Goal: Check status

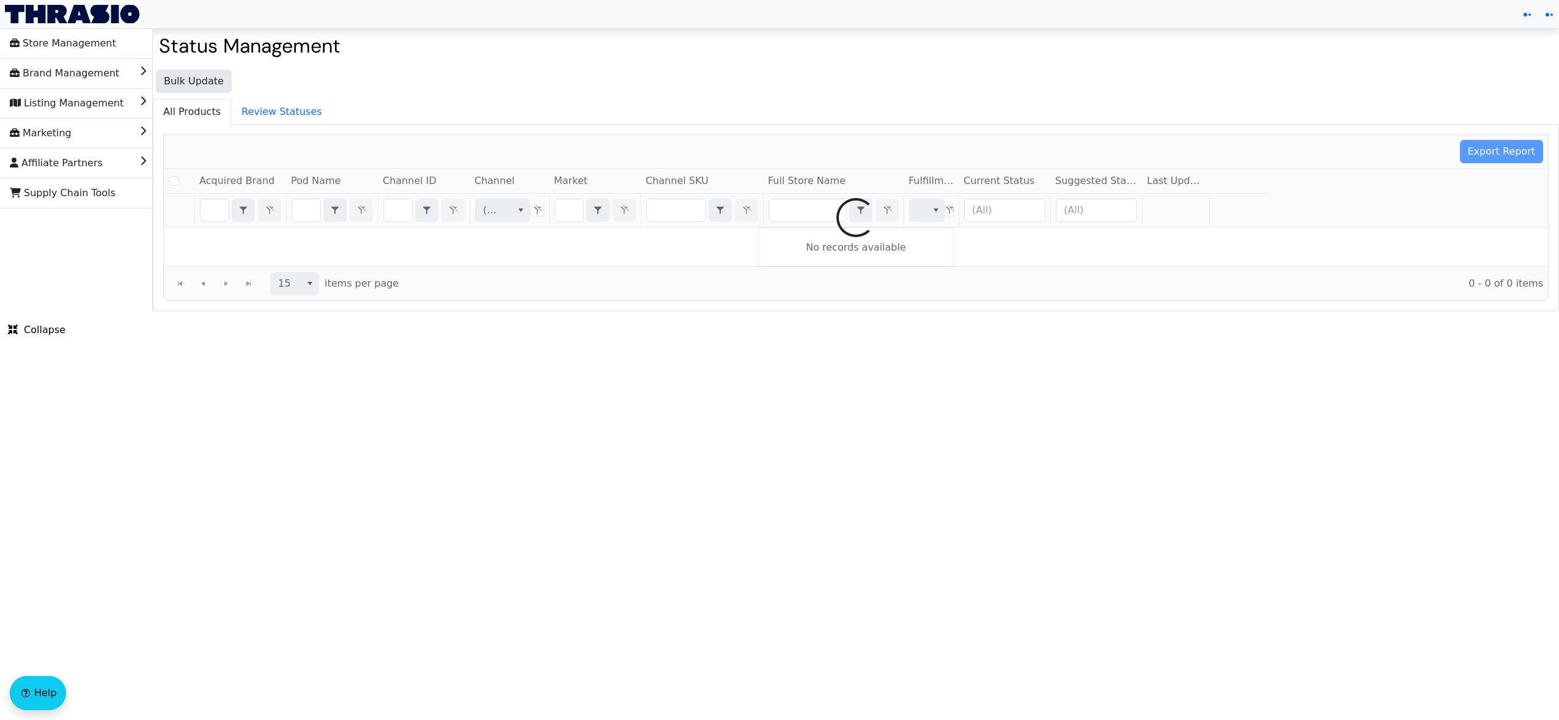
checkbox input "false"
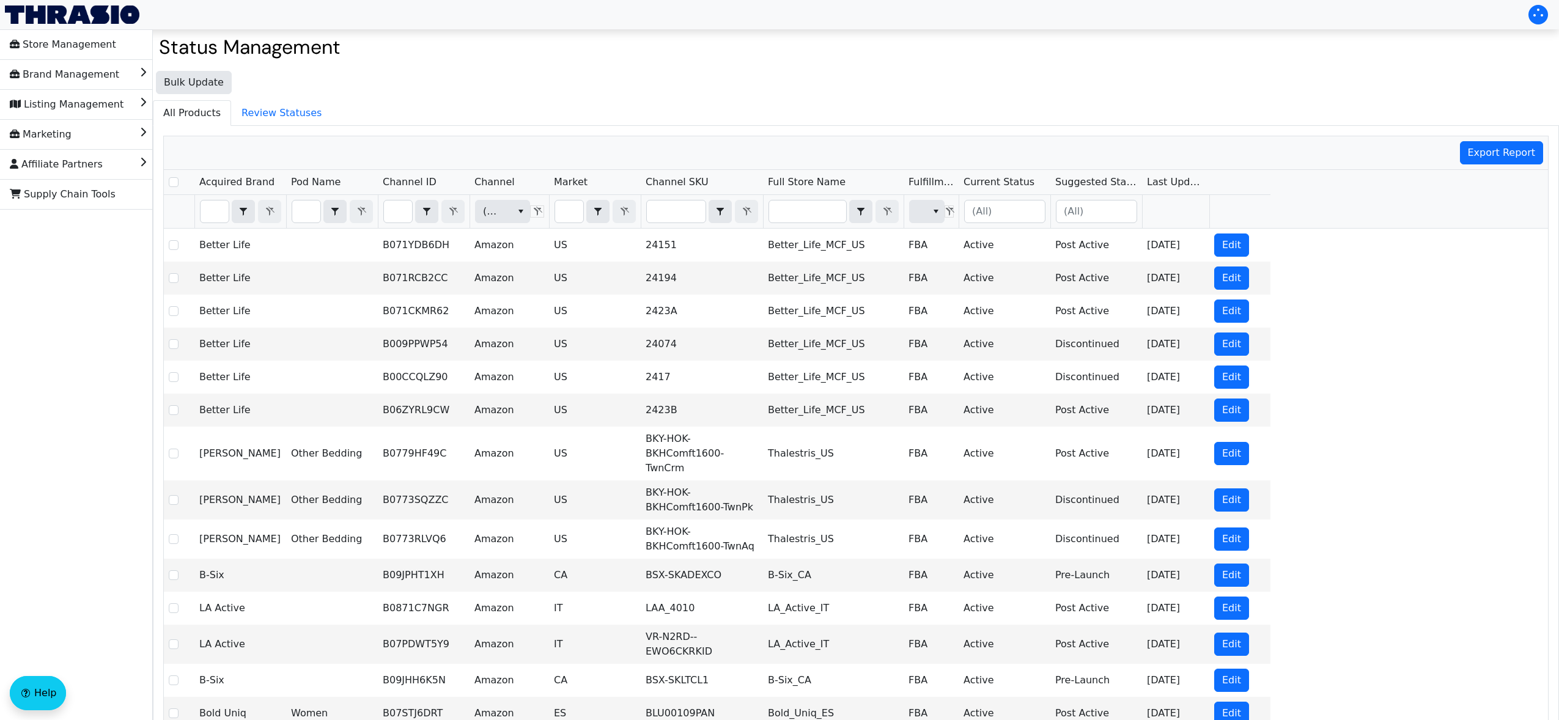
click at [1384, 40] on h2 "Status Management" at bounding box center [856, 46] width 1394 height 23
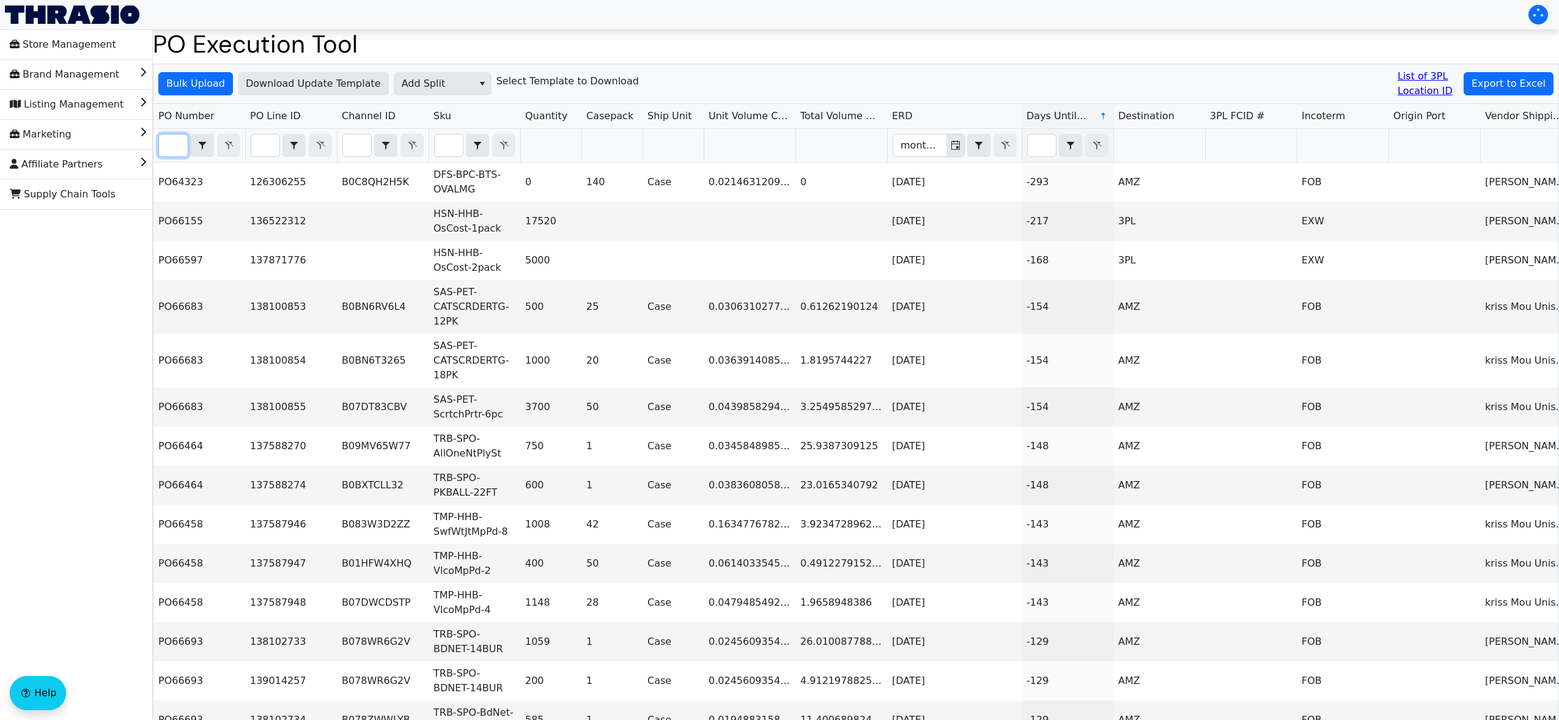
click at [169, 149] on input "Filter" at bounding box center [173, 146] width 29 height 22
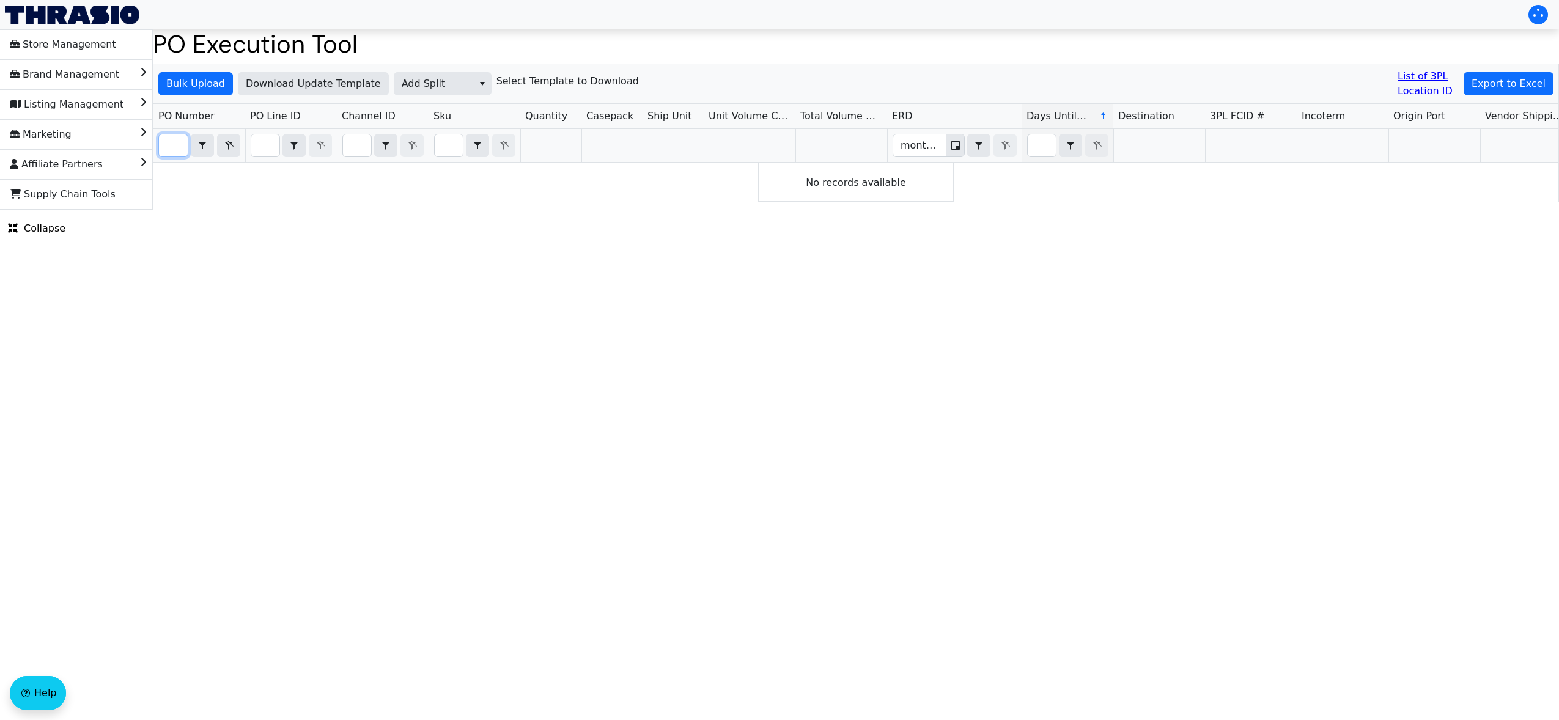
scroll to position [0, 26]
type input "PO67109"
click at [485, 210] on html "Store Management Brand Management Listing Management Marketing Affiliate Partne…" at bounding box center [779, 105] width 1559 height 210
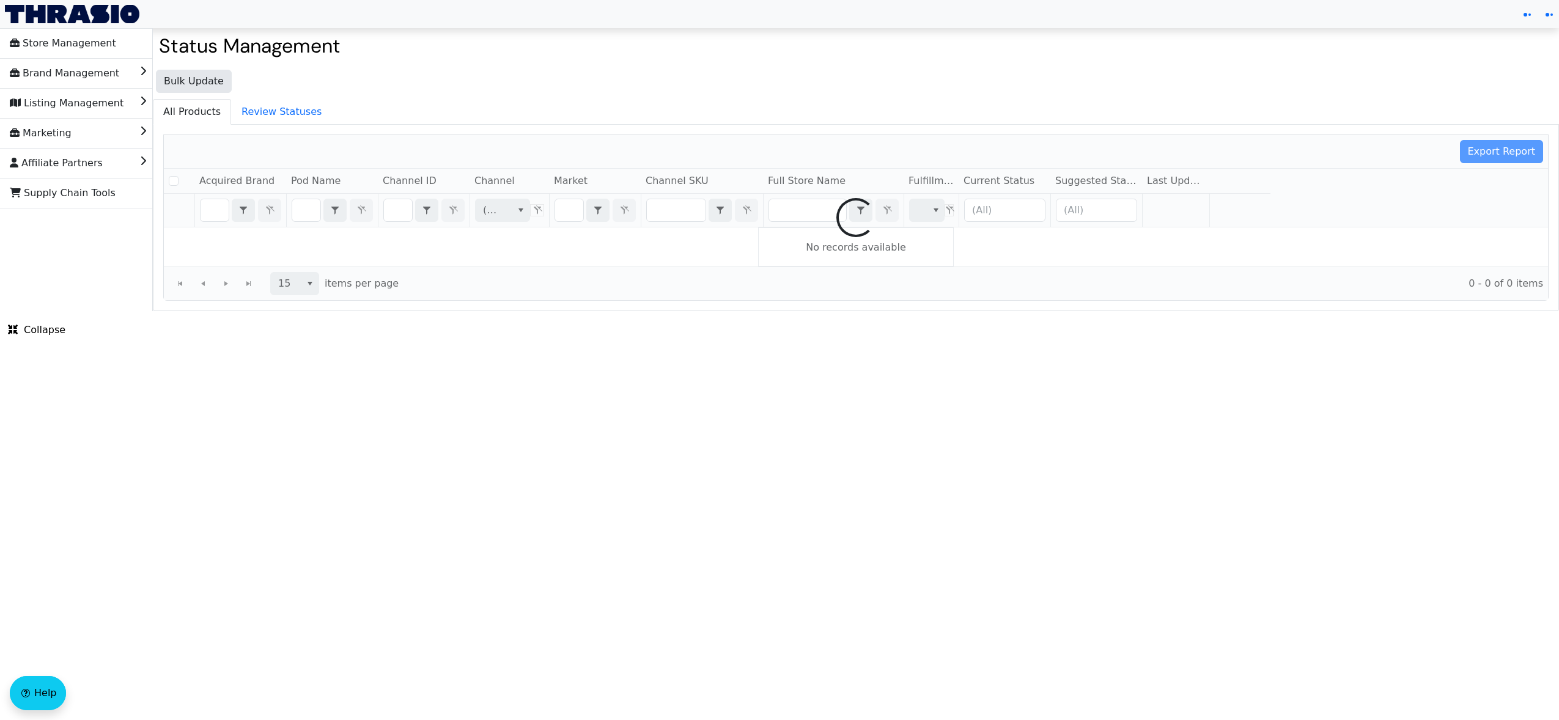
checkbox input "false"
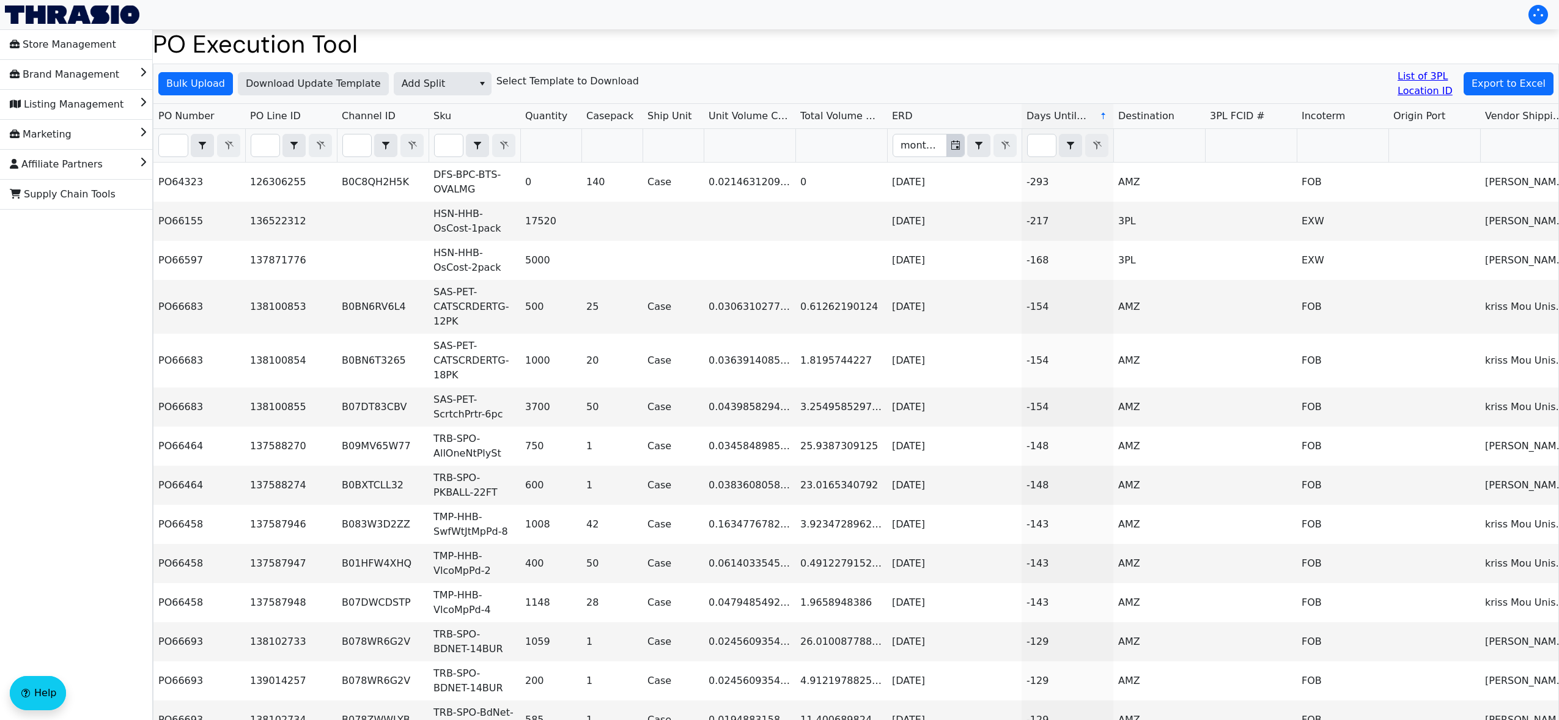
click at [956, 144] on icon "Toggle calendar" at bounding box center [956, 146] width 10 height 10
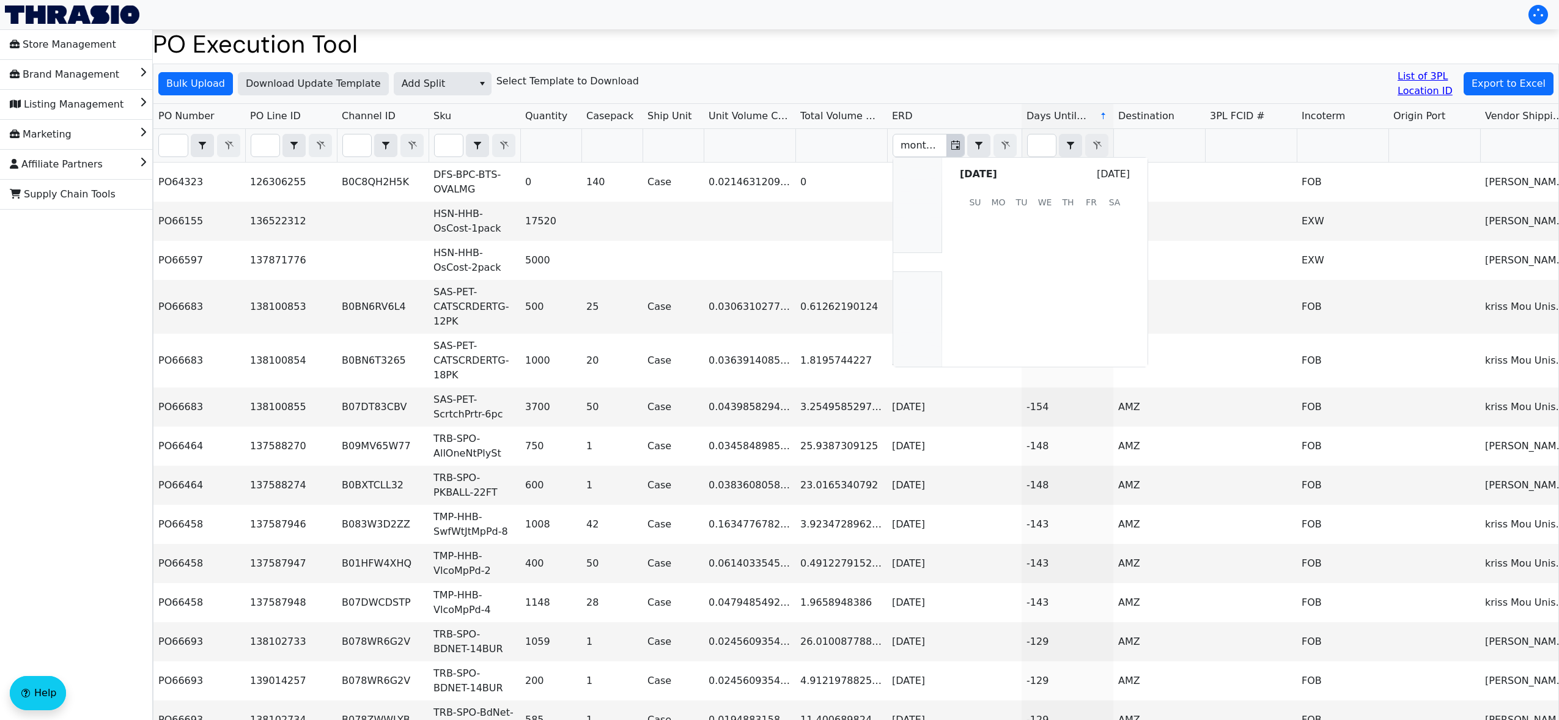
scroll to position [245109, 0]
click at [1005, 144] on div "Filter" at bounding box center [992, 145] width 50 height 23
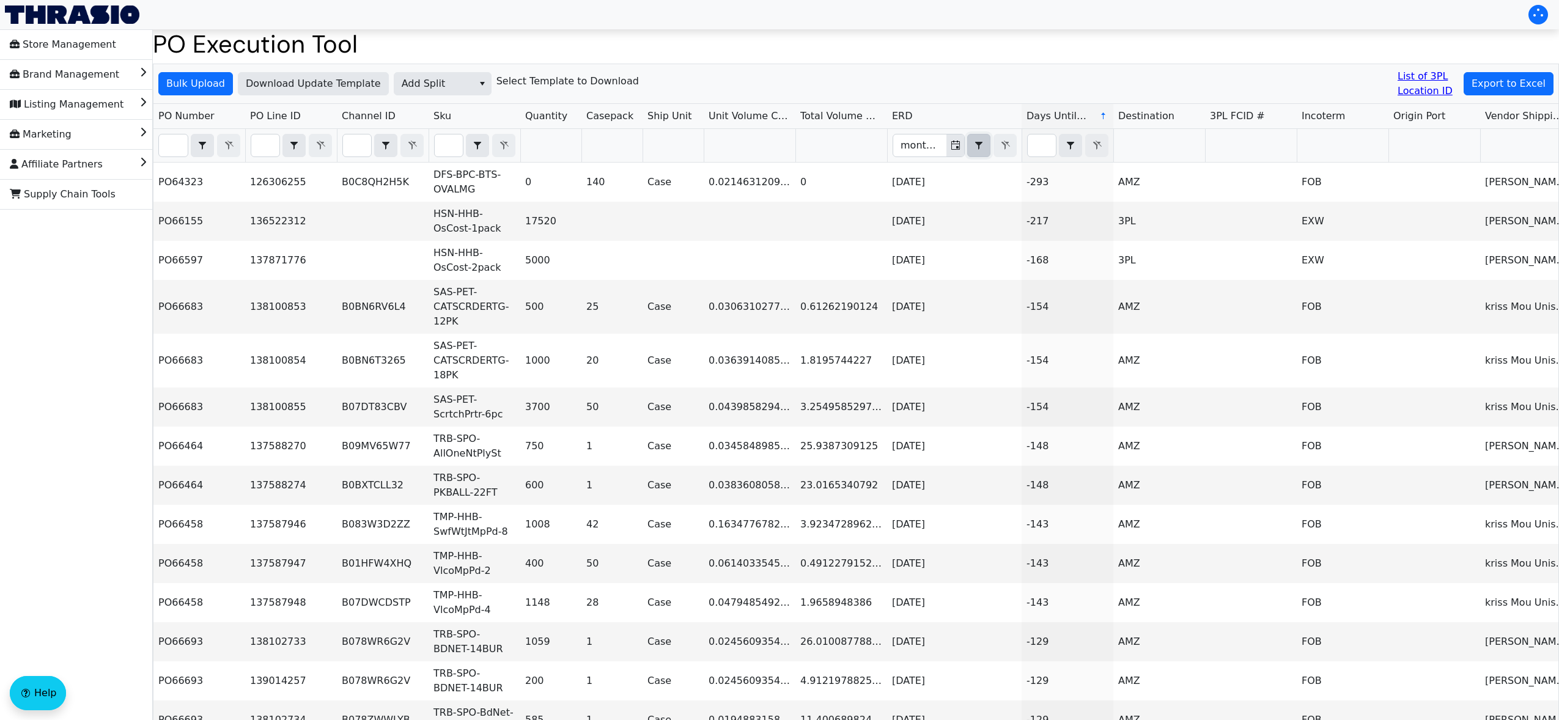
click at [981, 145] on icon "select" at bounding box center [979, 146] width 15 height 10
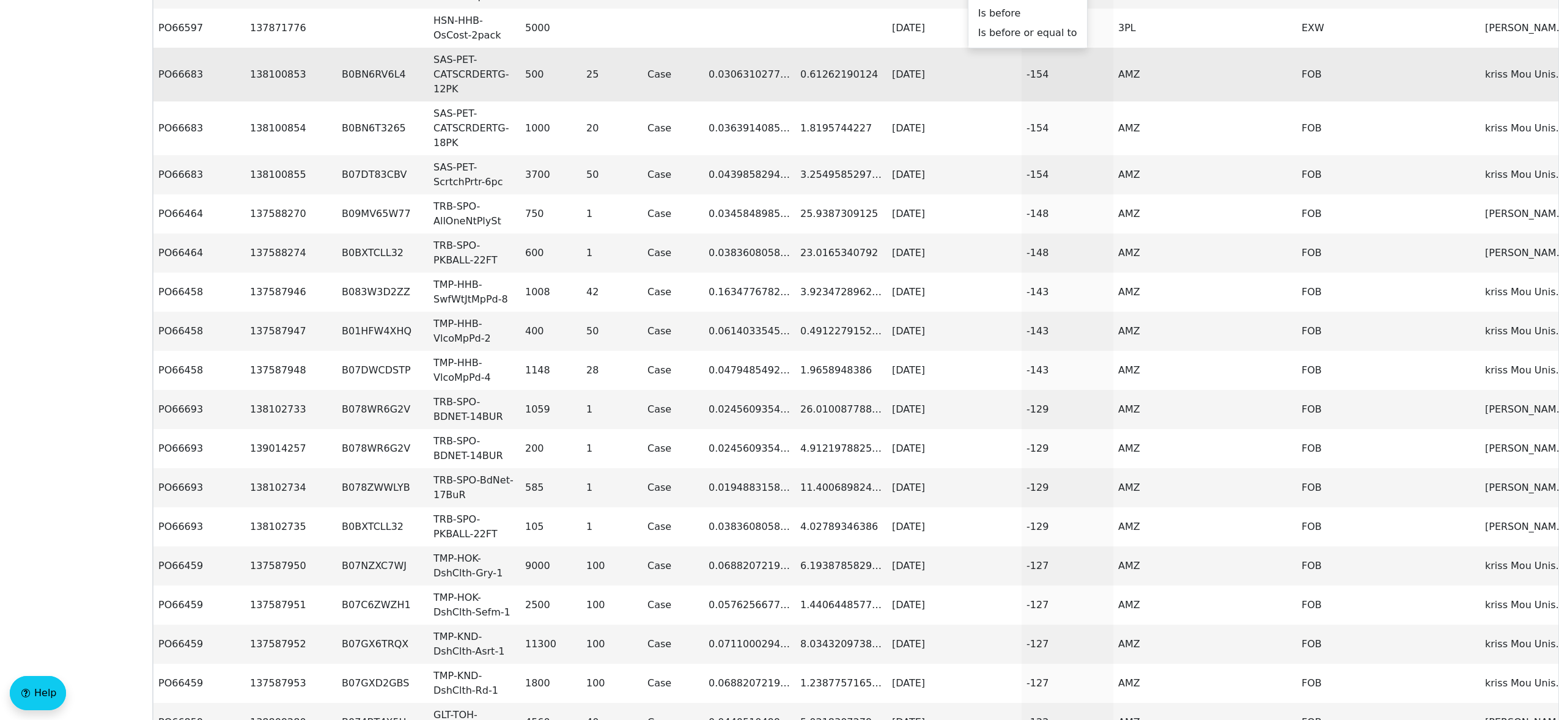
scroll to position [0, 0]
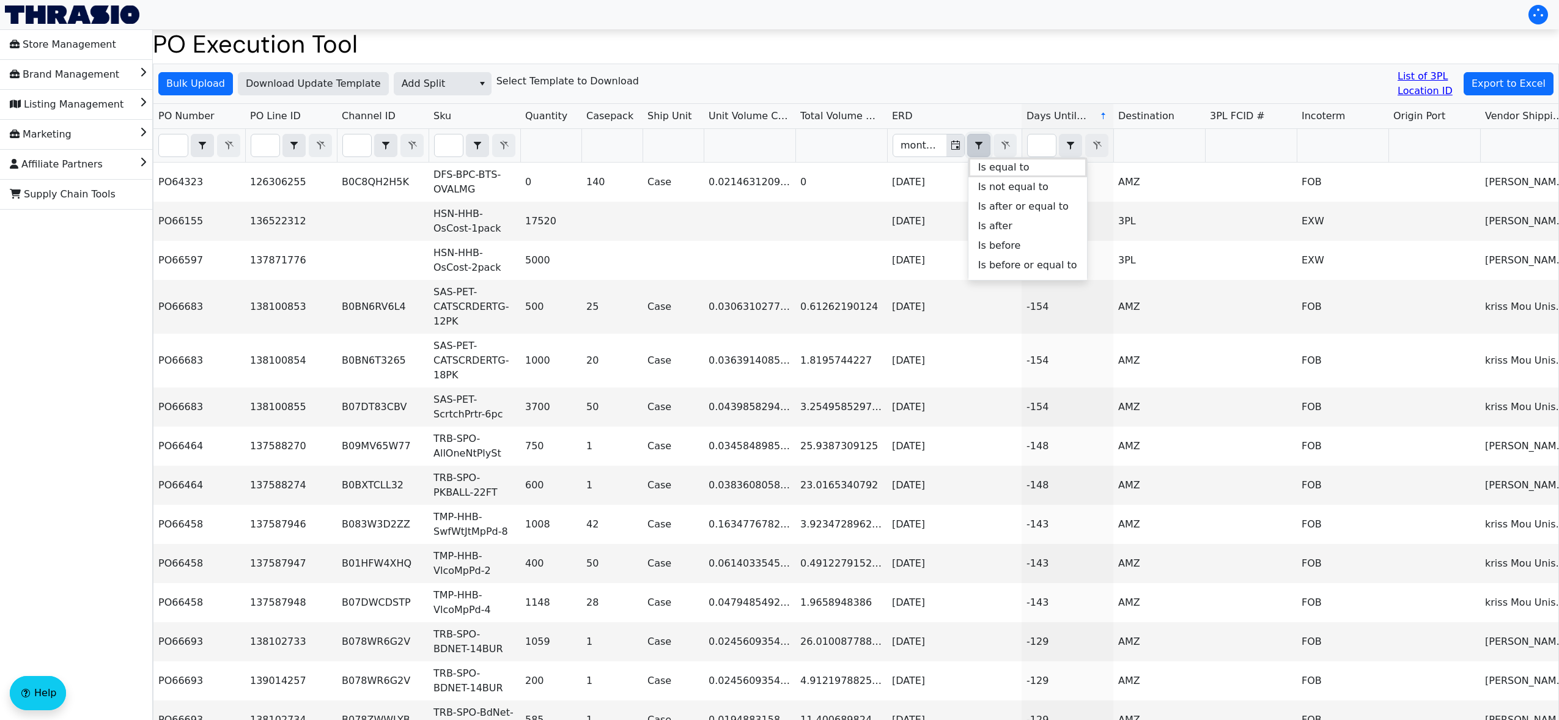
click at [951, 86] on div "Bulk Upload Download Update Template Add Split Select Template to Download List…" at bounding box center [855, 84] width 1405 height 40
click at [168, 152] on input "Filter" at bounding box center [173, 146] width 29 height 22
paste input "PO67109"
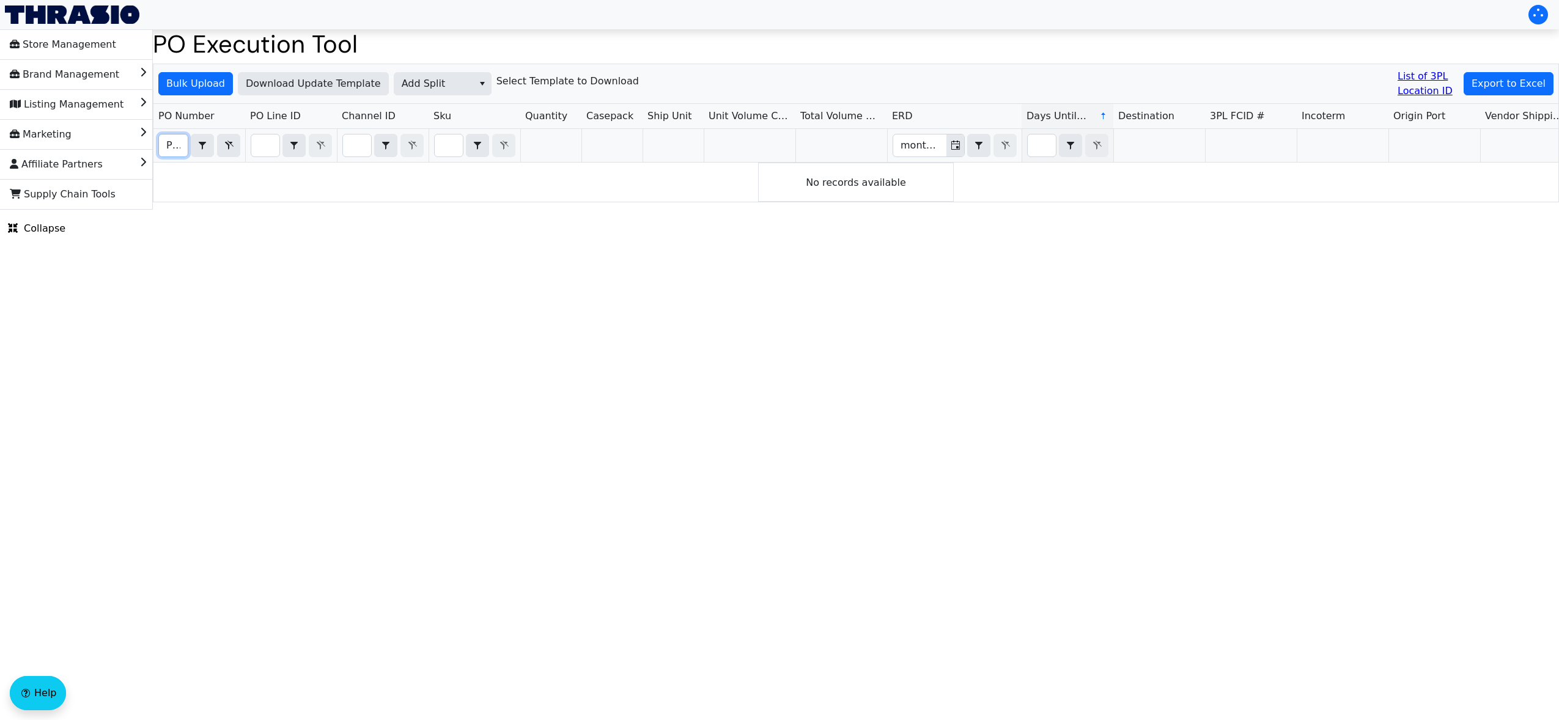
scroll to position [0, 26]
type input "PO67109"
click at [226, 147] on icon "Filter" at bounding box center [228, 146] width 15 height 10
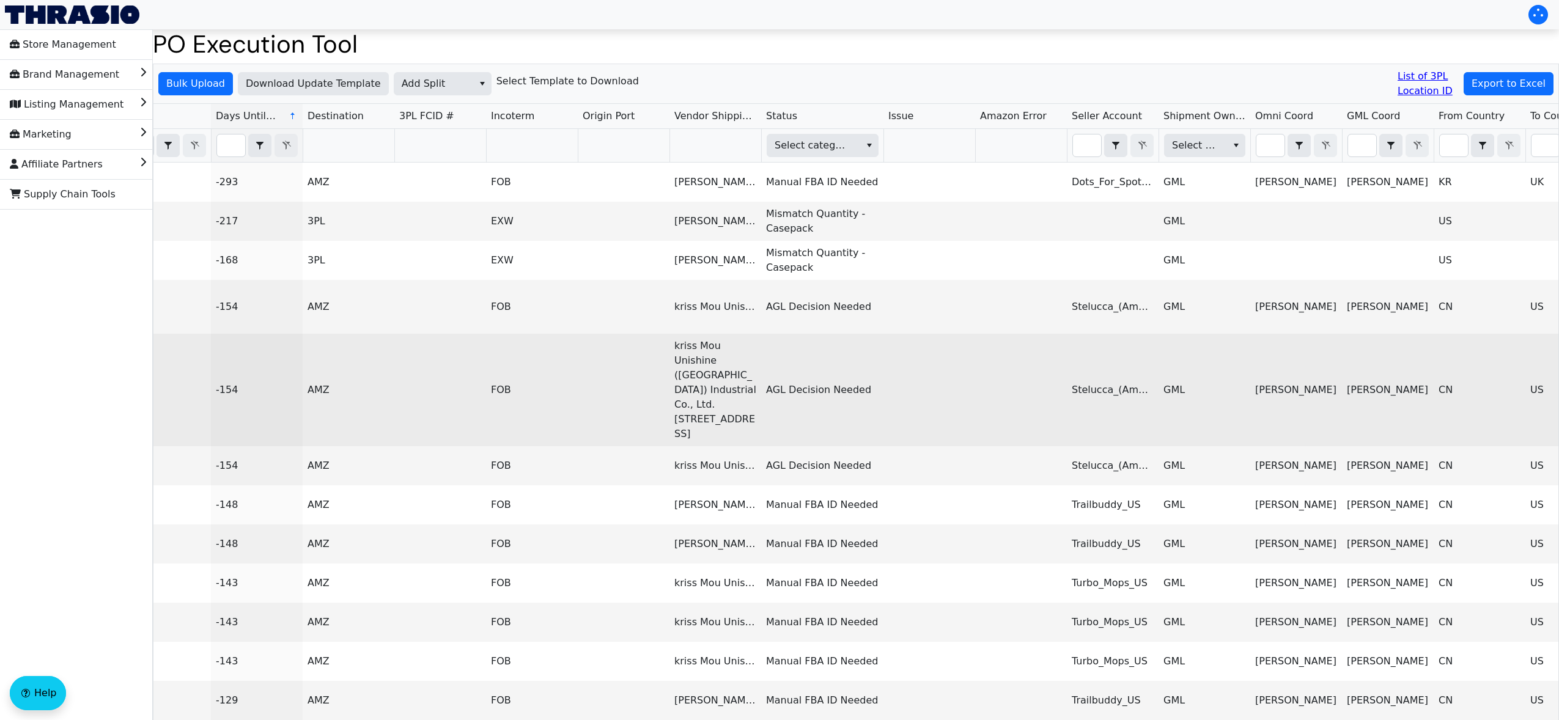
scroll to position [0, 1095]
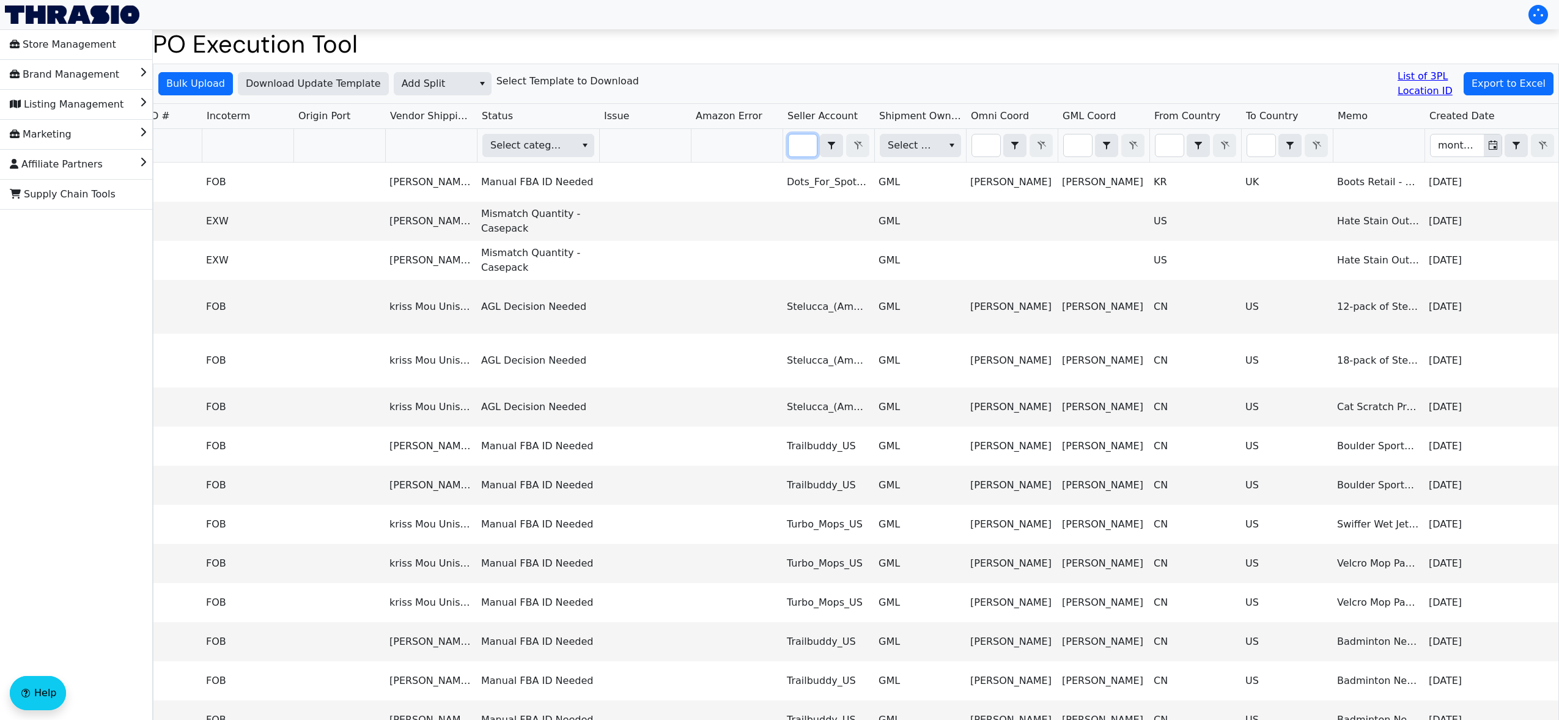
click at [807, 148] on input "Filter" at bounding box center [803, 146] width 28 height 22
click at [862, 142] on div "Filter" at bounding box center [845, 145] width 50 height 23
click at [835, 145] on icon "select" at bounding box center [831, 146] width 15 height 10
click at [877, 87] on div "Bulk Upload Download Update Template Add Split Select Template to Download List…" at bounding box center [855, 84] width 1405 height 40
click at [810, 147] on input "Filter" at bounding box center [803, 146] width 28 height 22
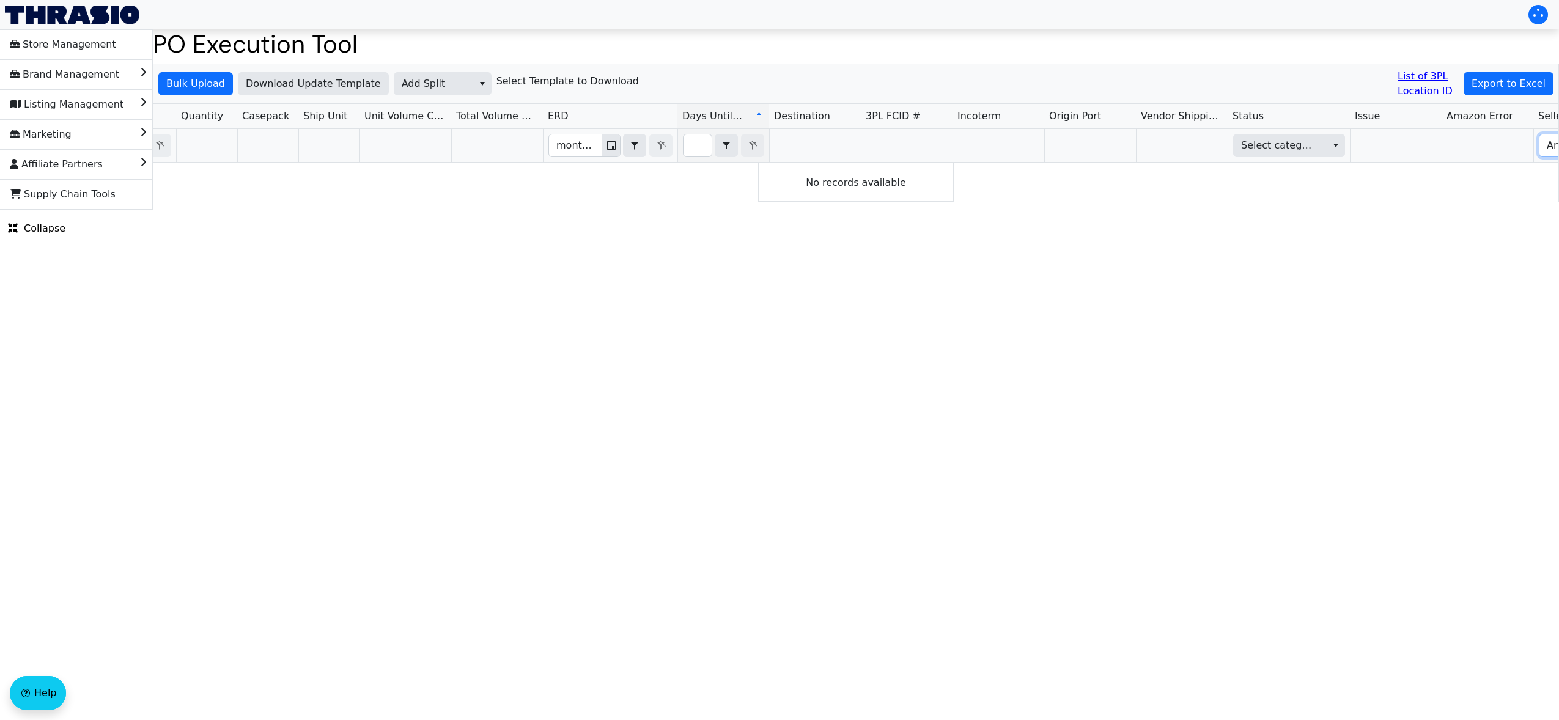
scroll to position [0, 344]
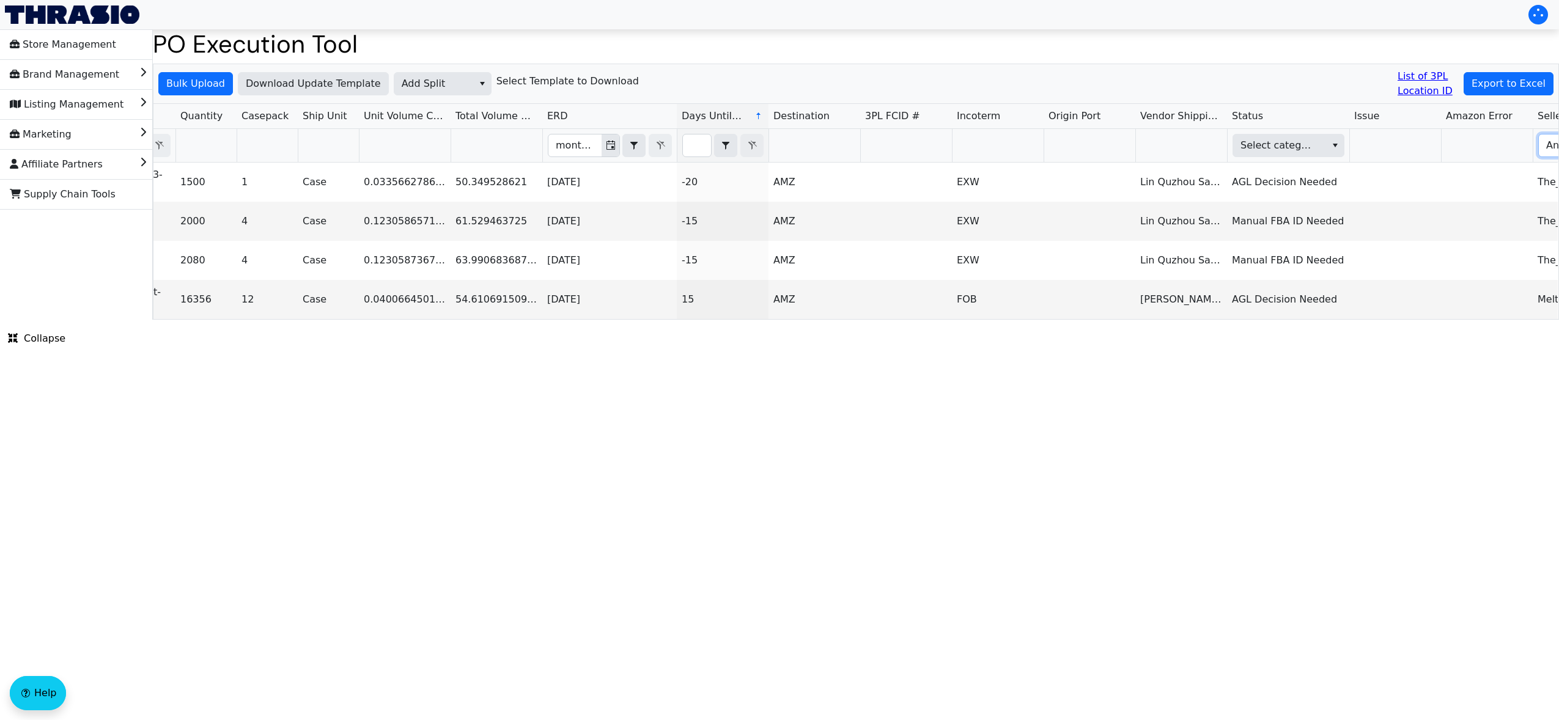
type input "A"
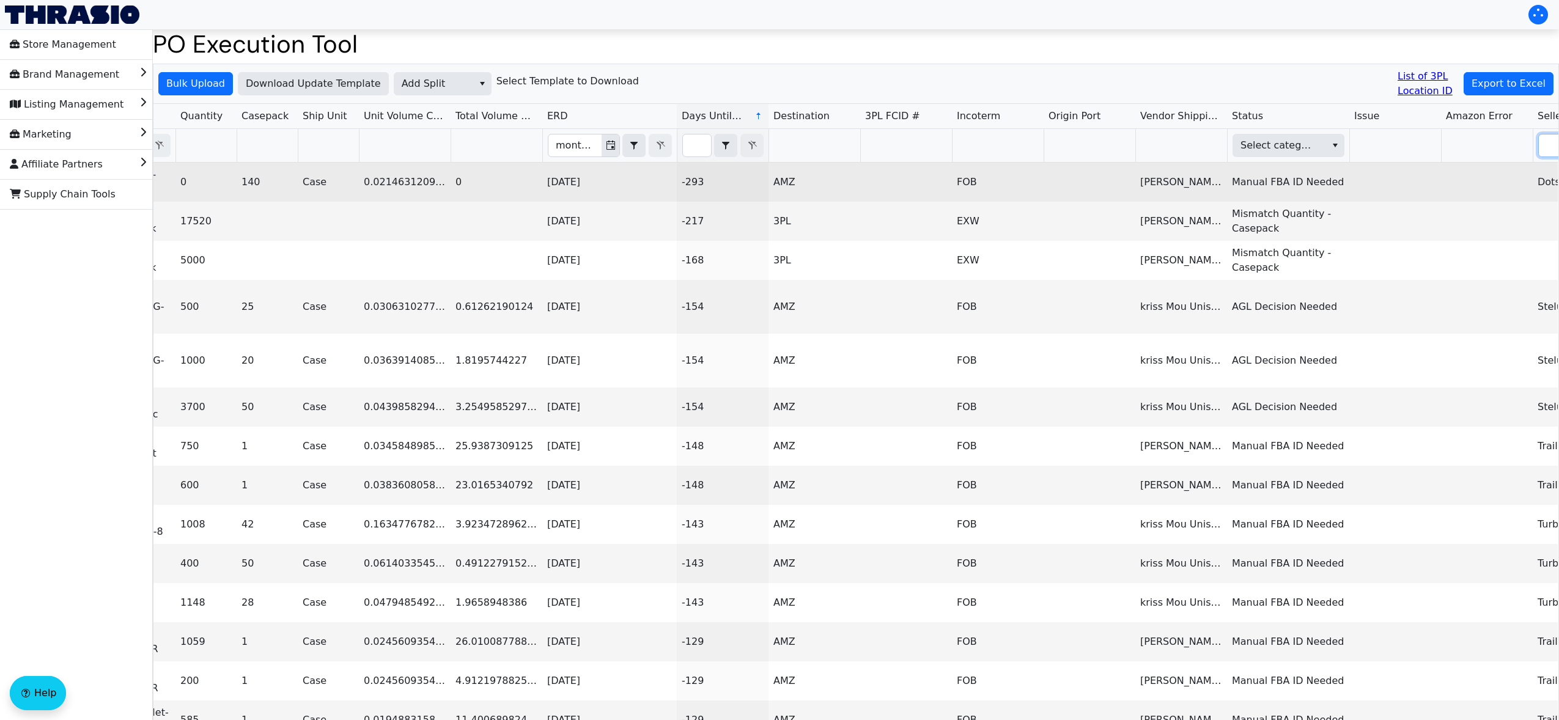
scroll to position [0, 0]
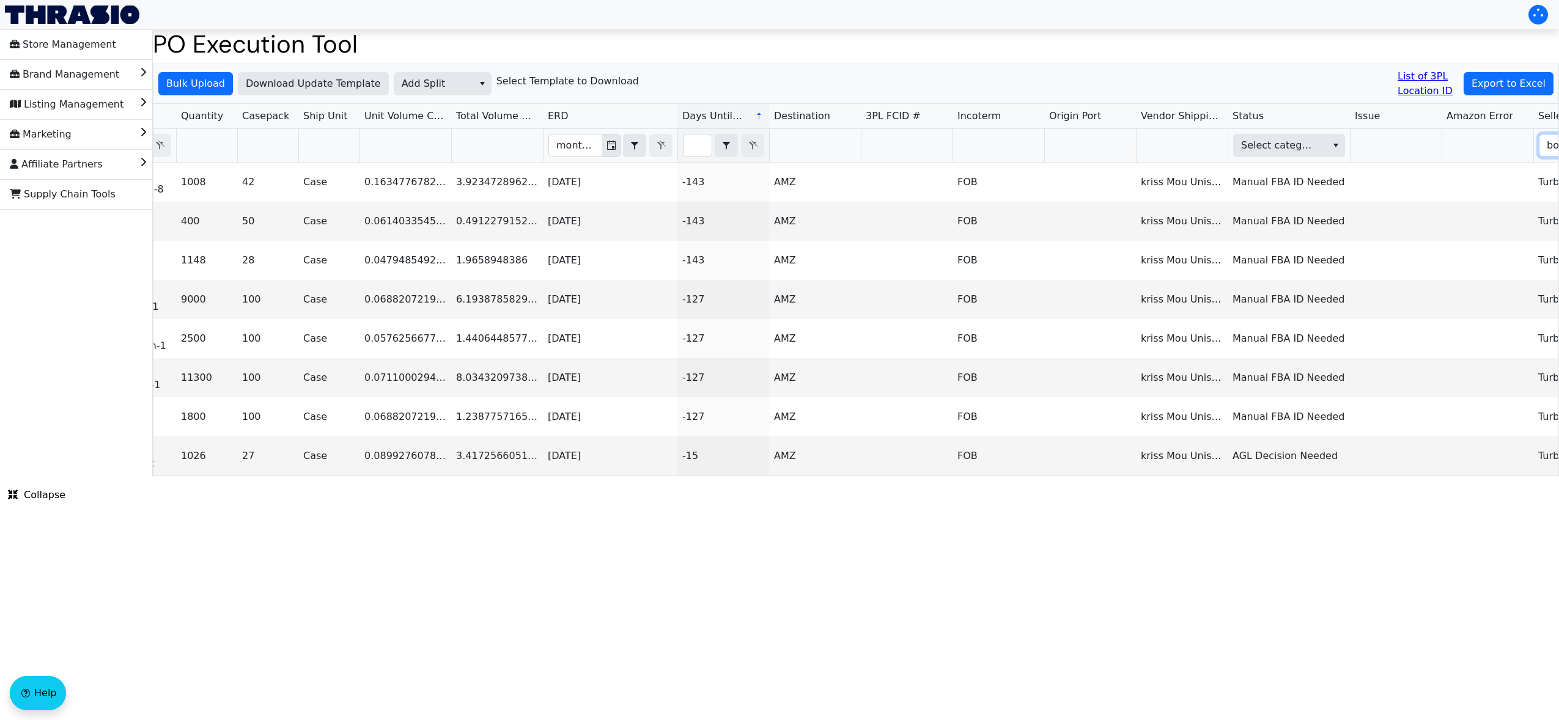
type input "b"
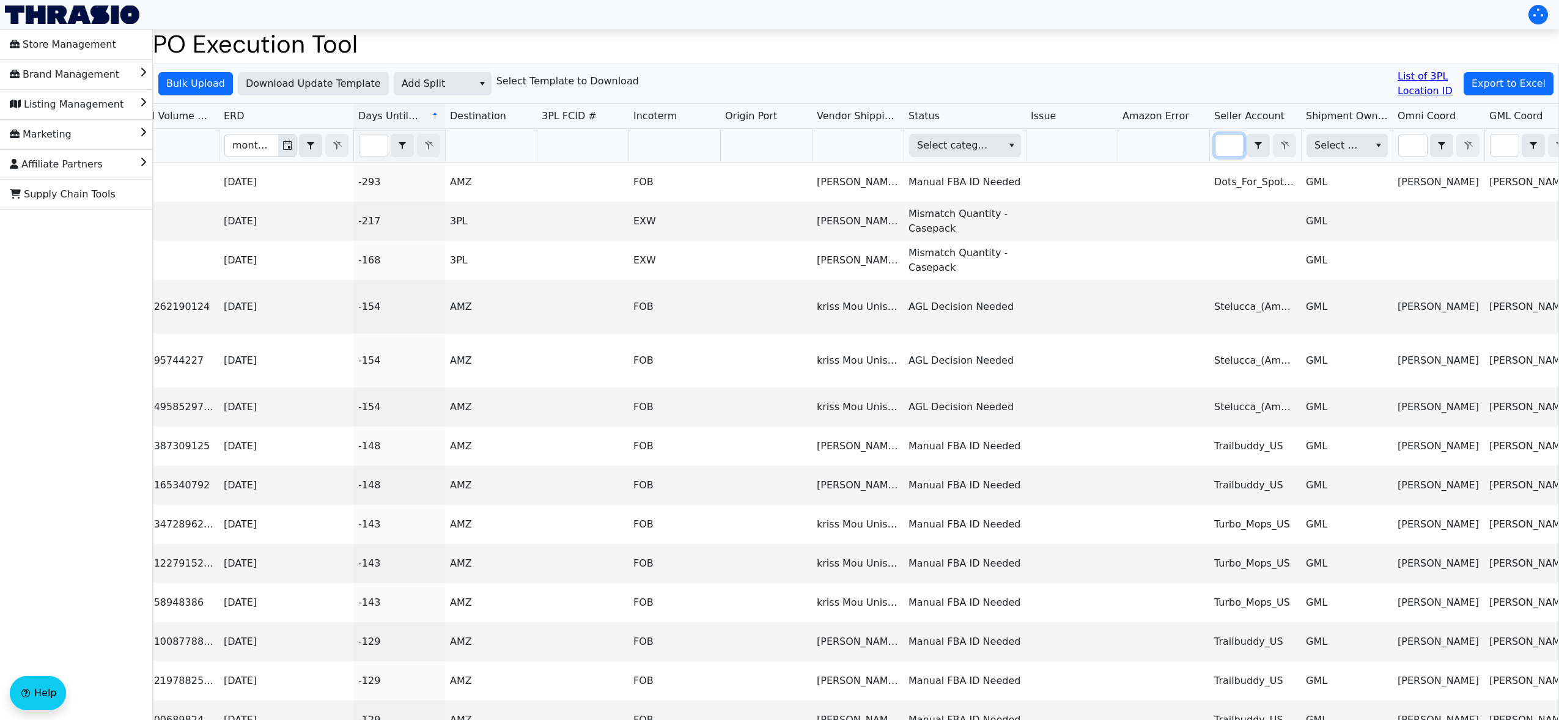
click at [1032, 81] on div "Bulk Upload Download Update Template Add Split Select Template to Download List…" at bounding box center [855, 84] width 1405 height 40
